Goal: Information Seeking & Learning: Understand process/instructions

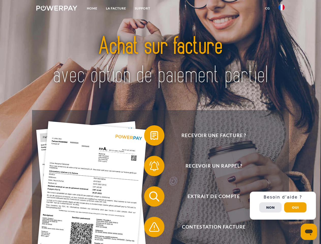
click at [57, 9] on img at bounding box center [56, 8] width 41 height 5
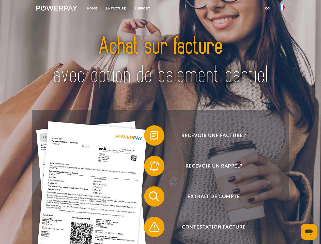
click at [282, 9] on img at bounding box center [282, 7] width 6 height 6
click at [268, 8] on link "CG" at bounding box center [267, 8] width 13 height 9
click at [151, 137] on span at bounding box center [146, 135] width 25 height 25
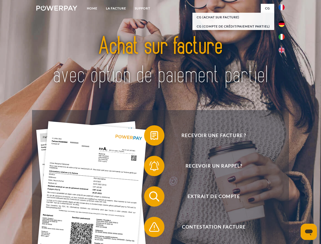
click at [151, 167] on div "Recevoir une facture ? Recevoir un rappel? Extrait de compte retour" at bounding box center [160, 211] width 257 height 203
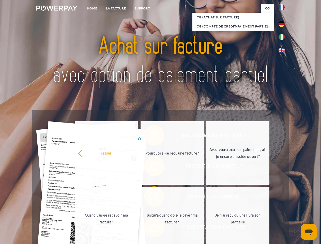
click at [151, 198] on link "Jusqu'à quand dois-je payer ma facture?" at bounding box center [172, 219] width 63 height 64
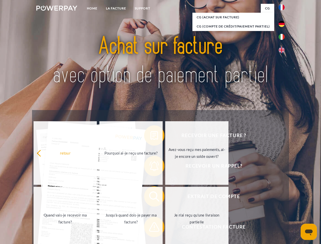
click at [151, 228] on span at bounding box center [146, 226] width 25 height 25
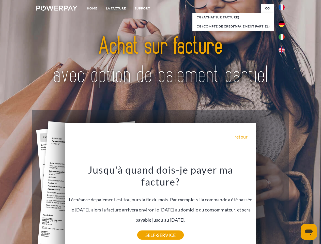
click at [283, 206] on div "Recevoir une facture ? Recevoir un rappel? Extrait de compte retour" at bounding box center [160, 211] width 257 height 203
click at [271, 207] on span "Extrait de compte" at bounding box center [214, 196] width 125 height 20
click at [296, 208] on header "Home LA FACTURE Support" at bounding box center [160, 175] width 321 height 351
